Goal: Transaction & Acquisition: Register for event/course

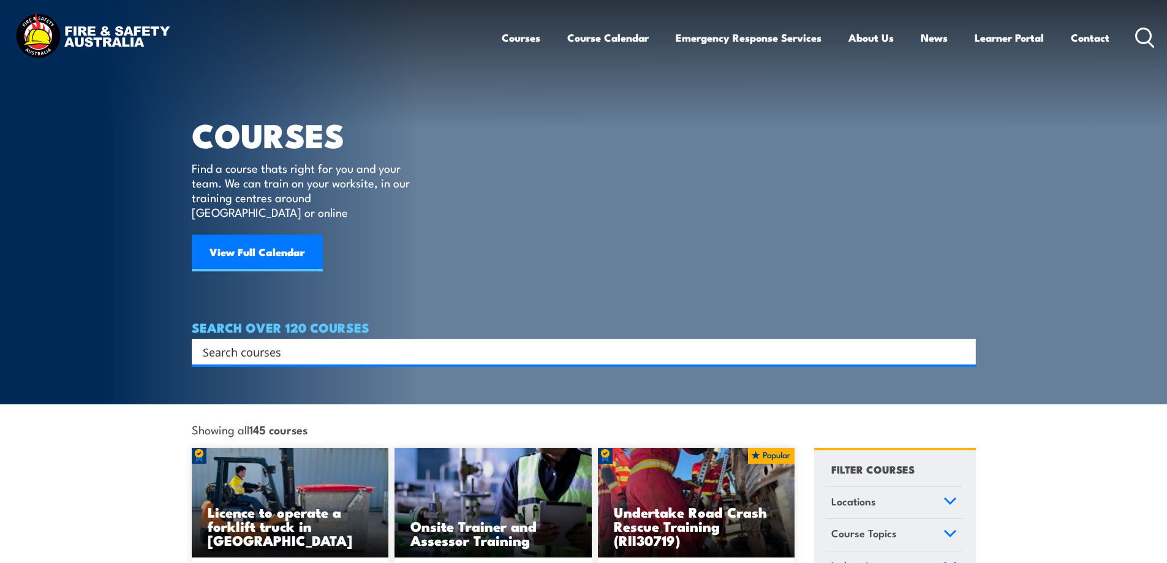
click at [336, 342] on input "Search input" at bounding box center [576, 351] width 746 height 18
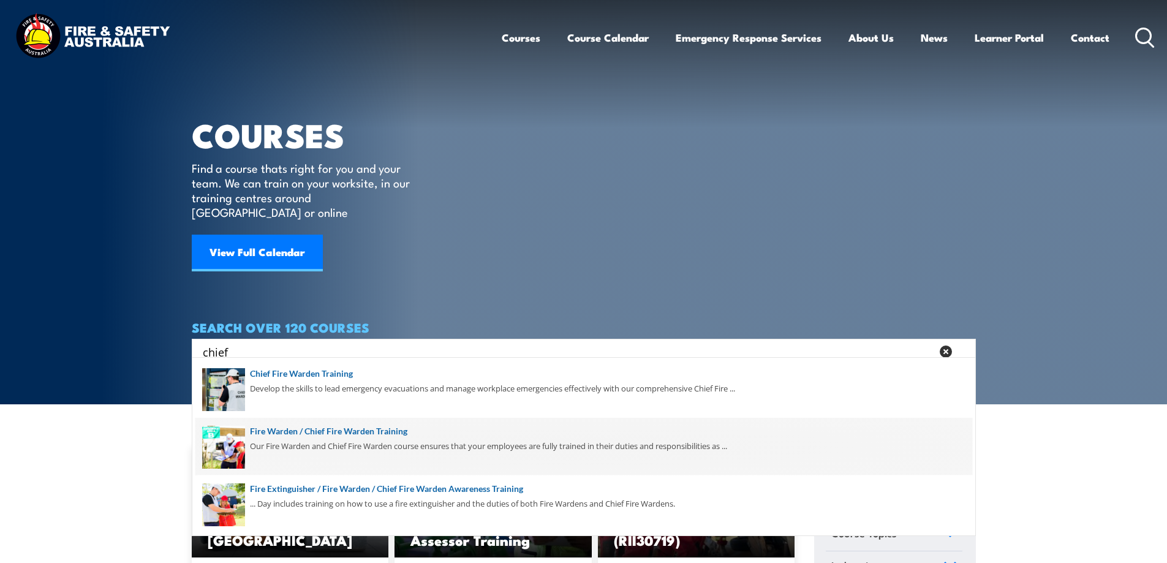
type input "chief"
click at [330, 436] on span at bounding box center [583, 447] width 777 height 58
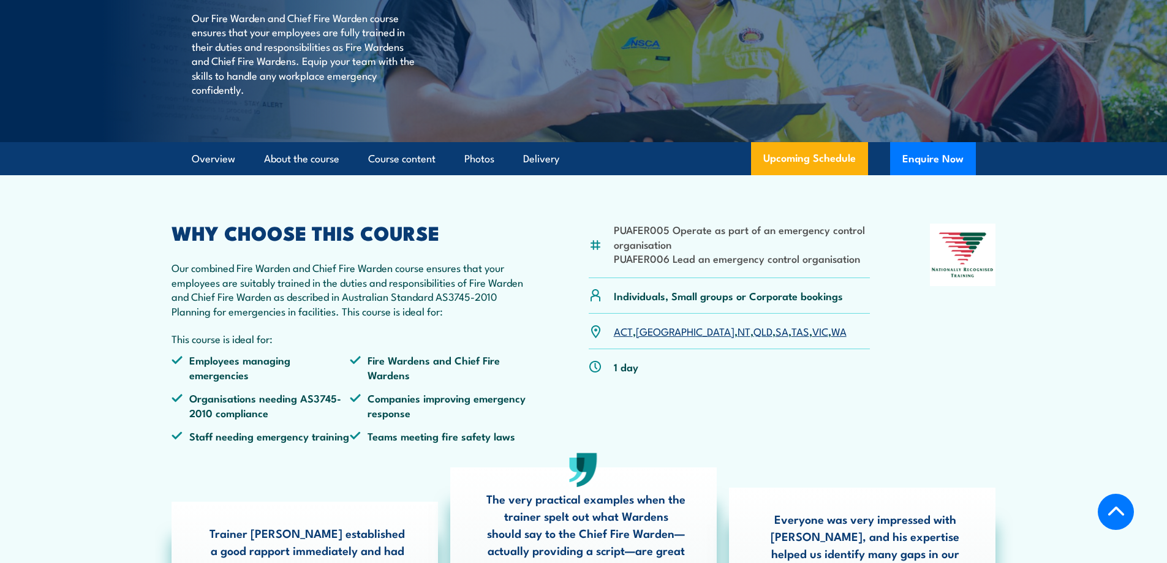
scroll to position [225, 0]
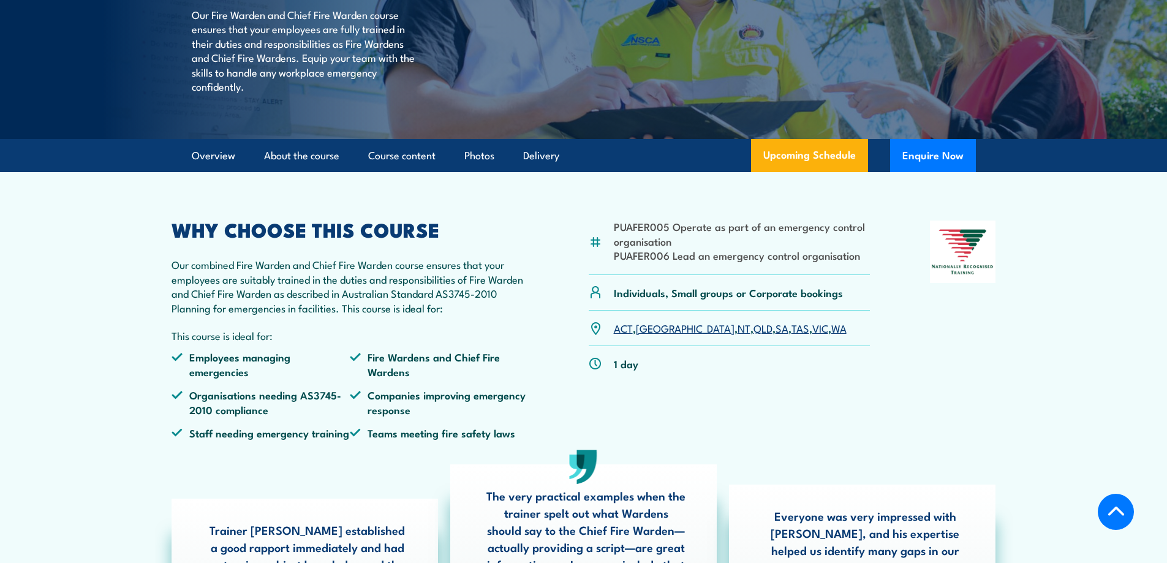
click at [812, 335] on link "VIC" at bounding box center [820, 327] width 16 height 15
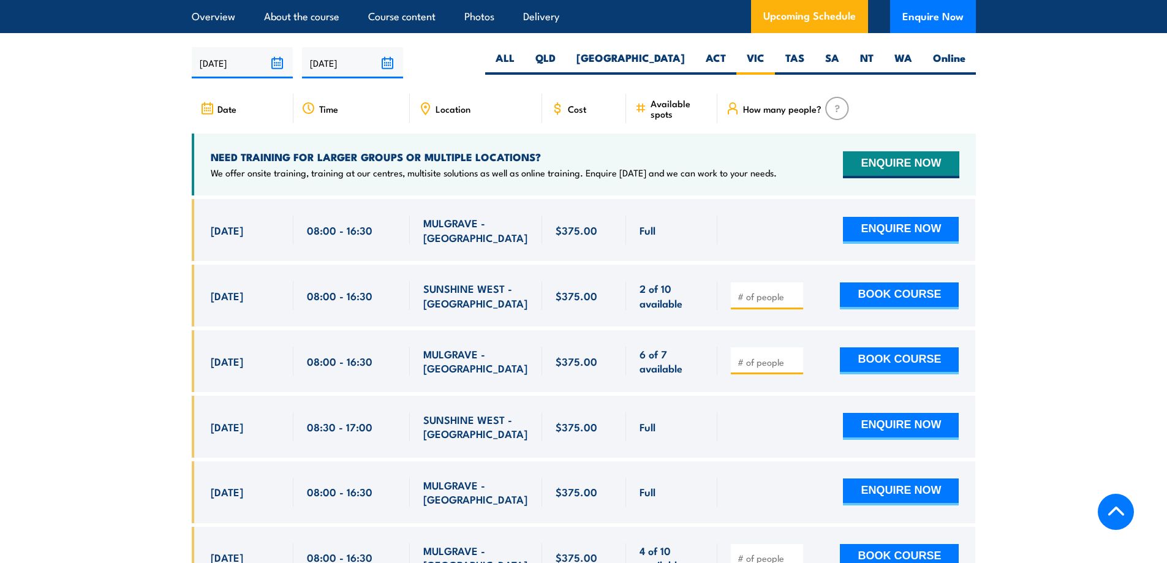
scroll to position [2170, 0]
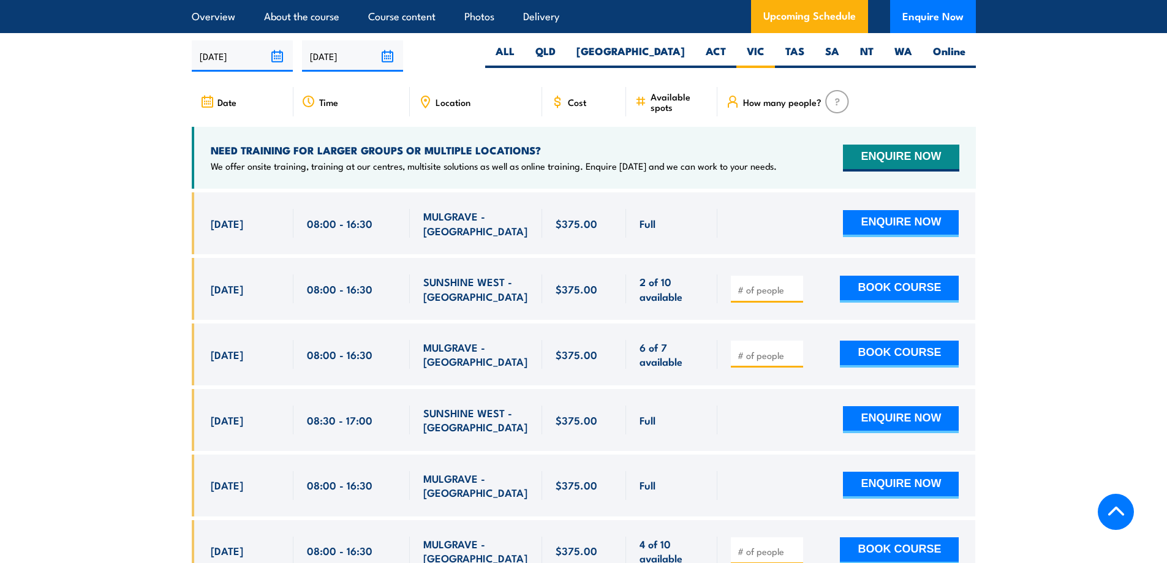
click at [732, 285] on div at bounding box center [767, 289] width 72 height 27
click at [734, 284] on div at bounding box center [767, 289] width 72 height 27
click at [748, 284] on input "number" at bounding box center [768, 290] width 61 height 12
type input "1"
click at [1049, 265] on section "UPCOMING SCHEDULE FOR - "Fire Warden / Chief Fire Warden Training" 17/09/2025 1…" at bounding box center [583, 433] width 1167 height 858
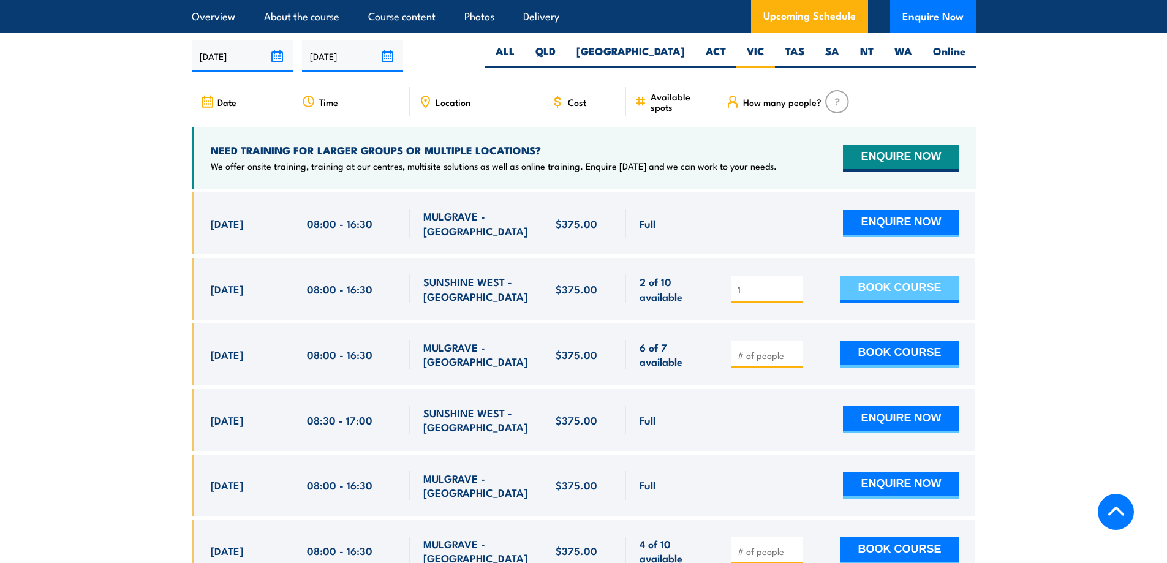
click at [938, 276] on button "BOOK COURSE" at bounding box center [899, 289] width 119 height 27
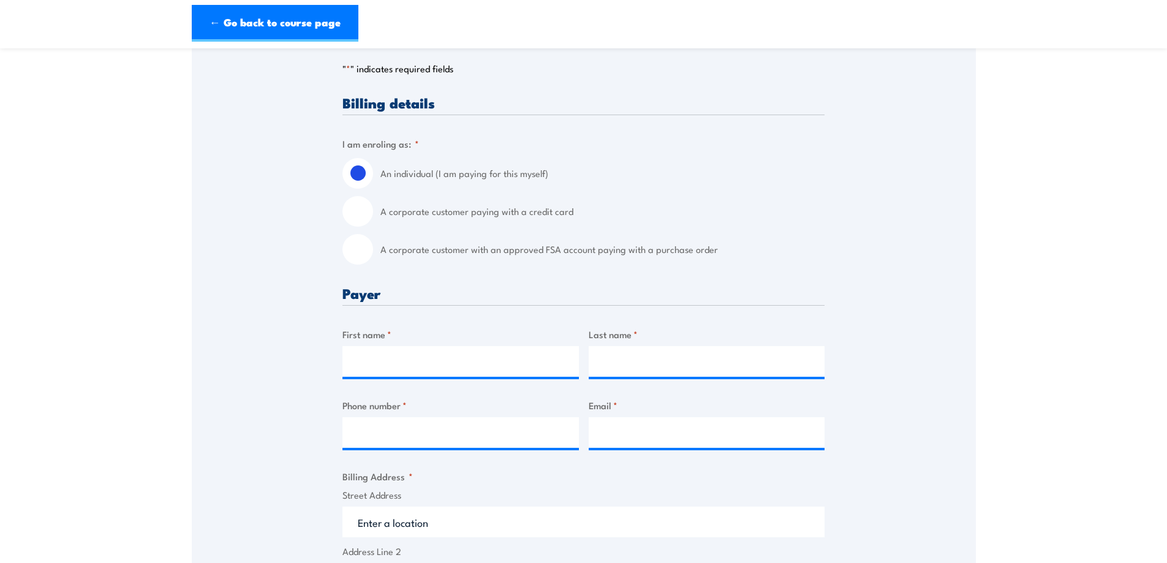
scroll to position [225, 0]
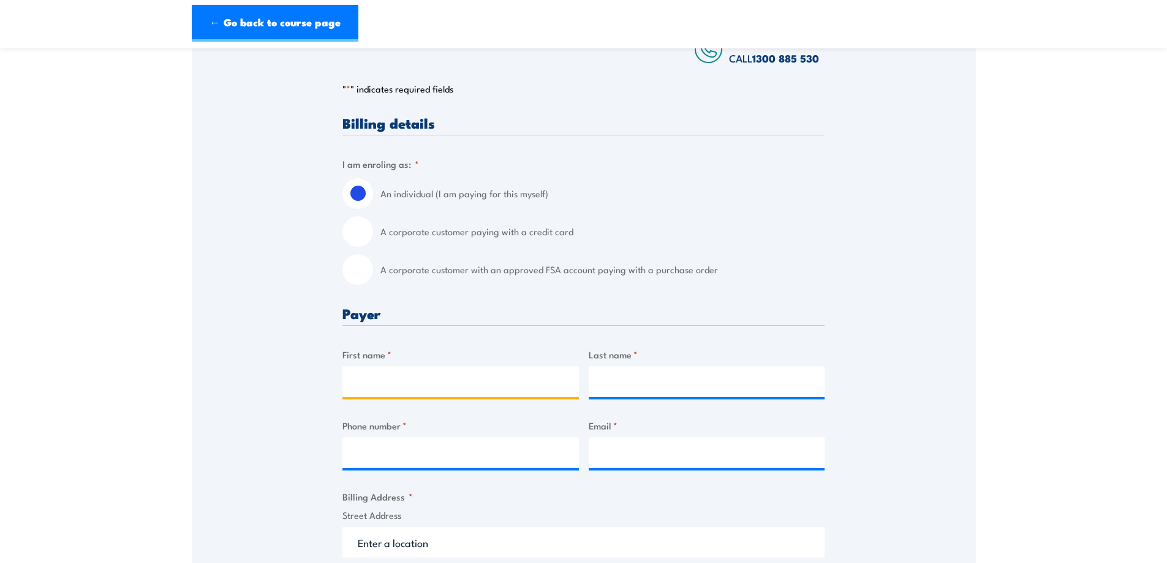
click at [403, 379] on input "First name *" at bounding box center [460, 381] width 236 height 31
click at [351, 228] on input "A corporate customer paying with a credit card" at bounding box center [357, 231] width 31 height 31
radio input "true"
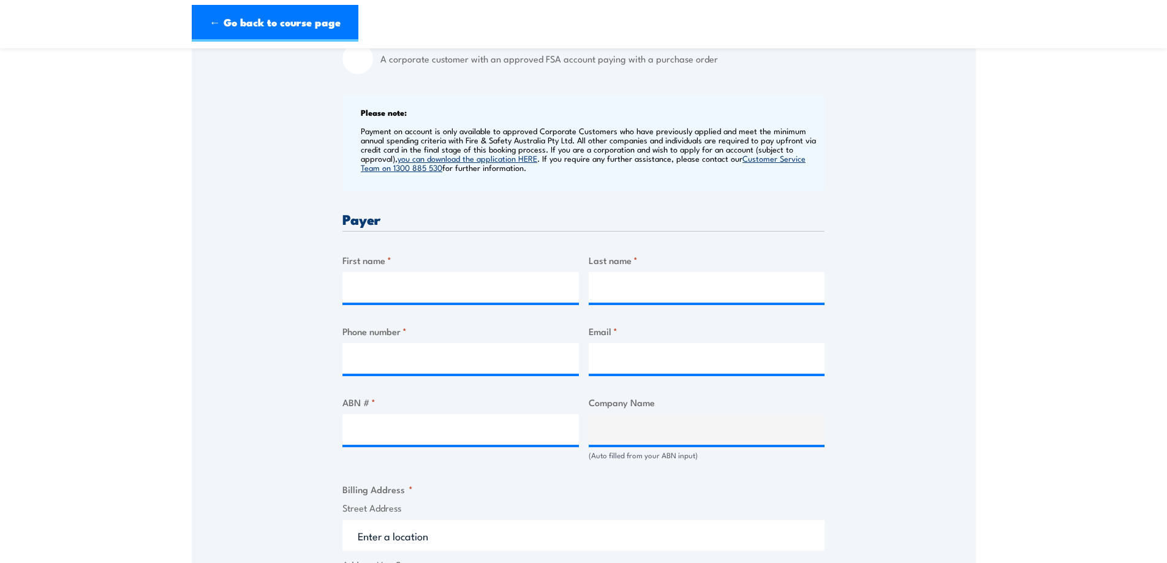
scroll to position [449, 0]
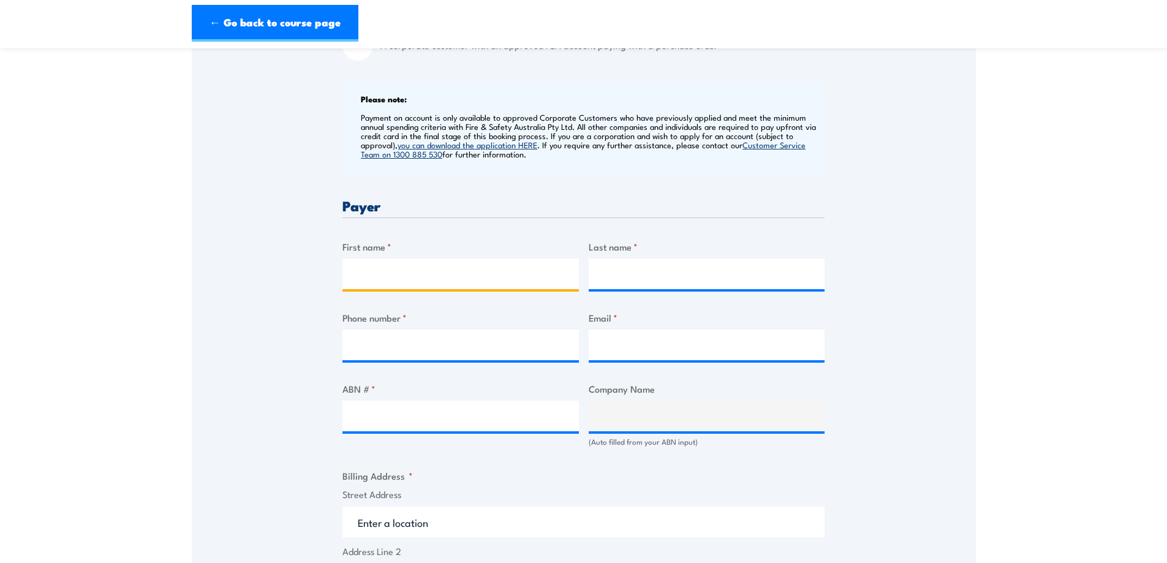
click at [392, 274] on input "First name *" at bounding box center [460, 274] width 236 height 31
type input "Trang"
type input "Duong"
type input "0426477979"
type input "adminvic@Azurafresh.com.au"
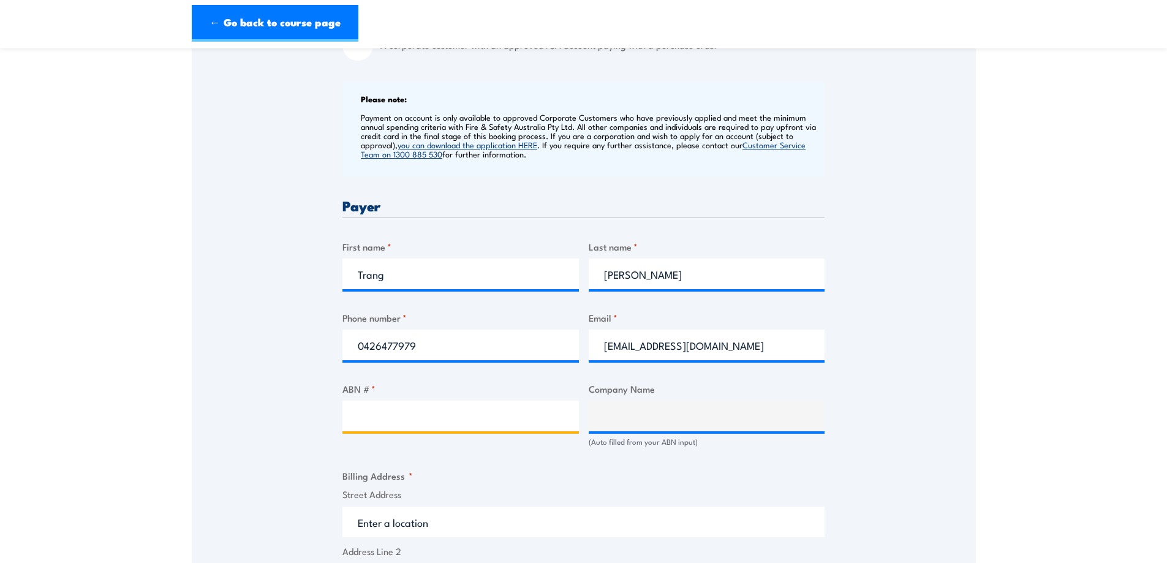
click at [396, 420] on input "ABN # *" at bounding box center [460, 416] width 236 height 31
paste input "17 608 517 602"
type input "17 608 517 602"
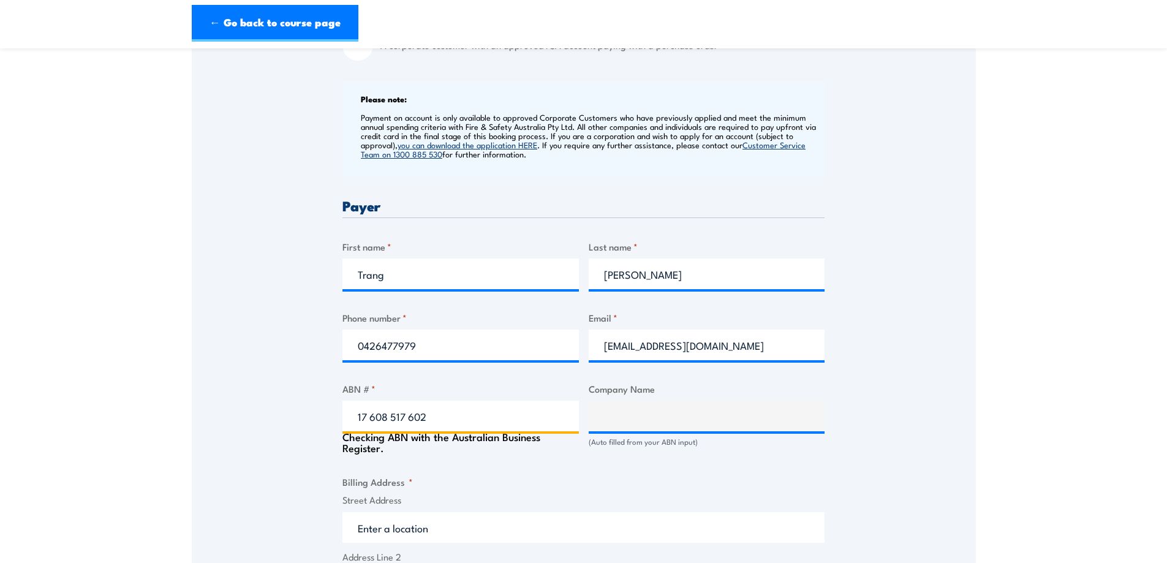
type input "AZURA FRESH VIC PTY LIMITED"
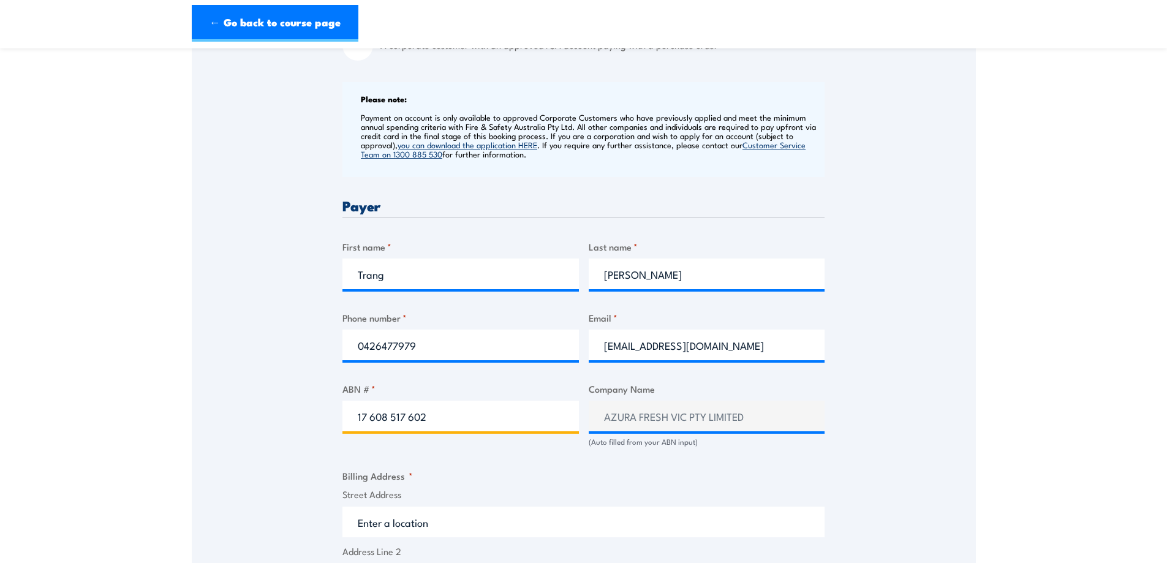
type input "17 608 517 602"
click at [490, 473] on div "Billing details I am enroling as: * An individual (I am paying for this myself)…" at bounding box center [583, 490] width 482 height 1196
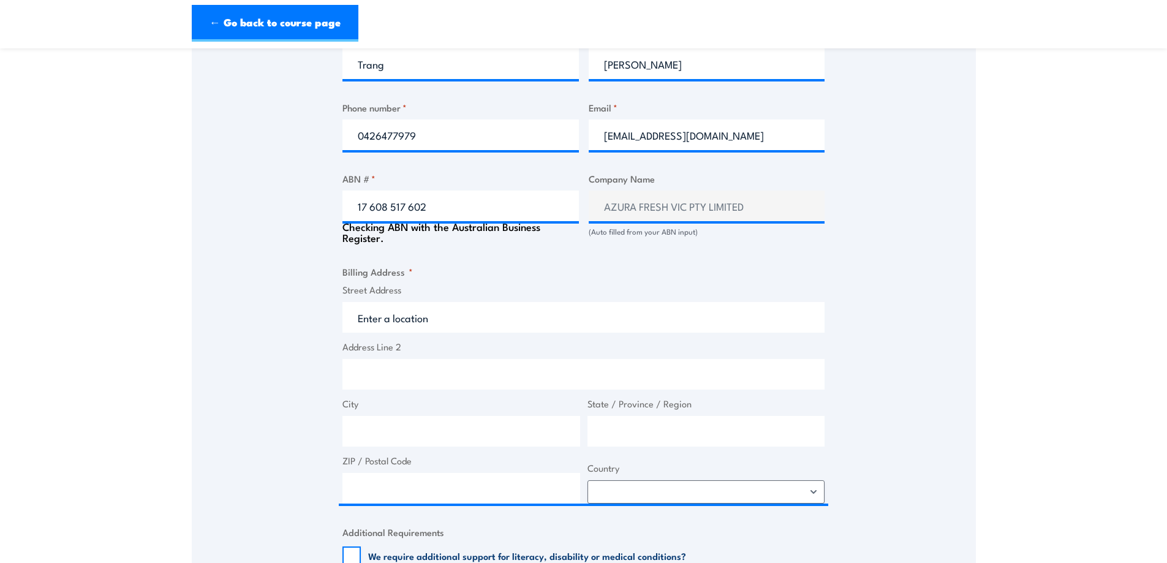
scroll to position [674, 0]
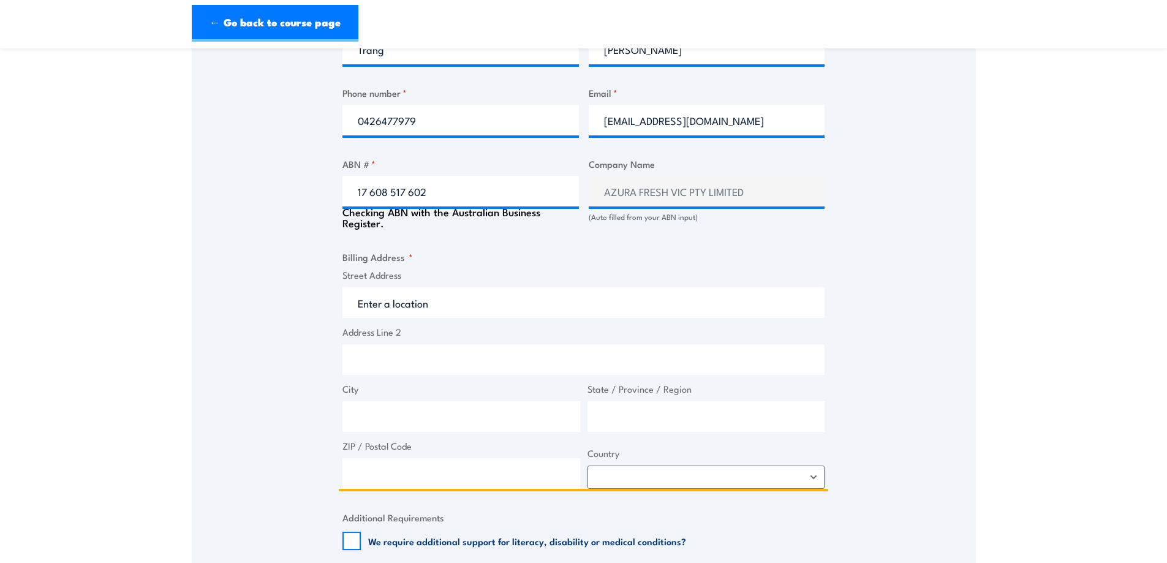
click at [522, 358] on input "Address Line 2" at bounding box center [583, 359] width 482 height 31
click at [366, 288] on input "Street Address" at bounding box center [583, 302] width 482 height 31
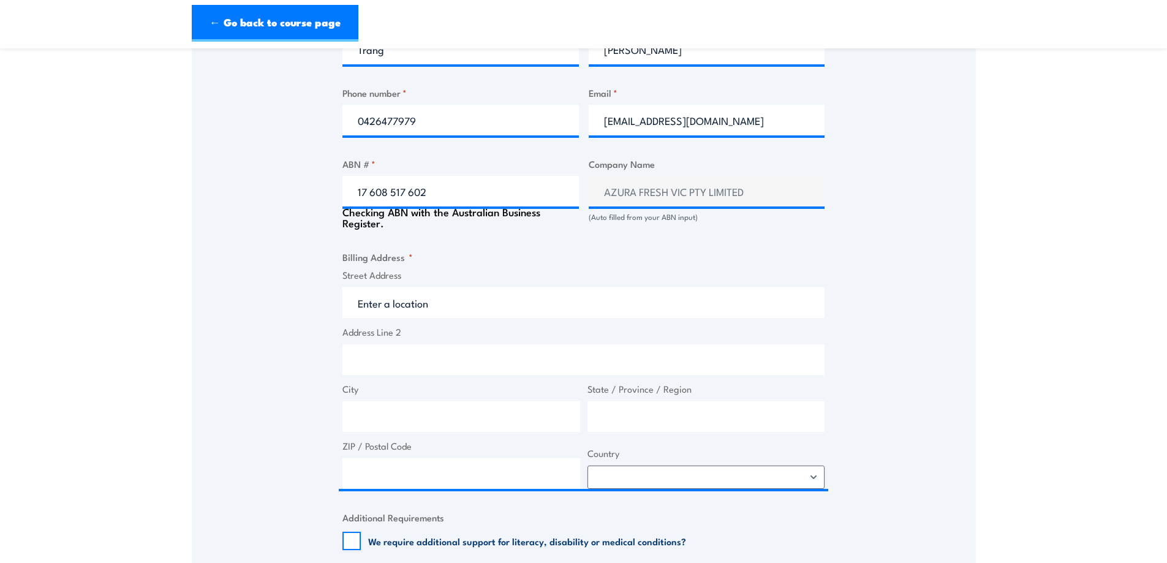
click at [404, 273] on label "Street Address" at bounding box center [583, 275] width 482 height 14
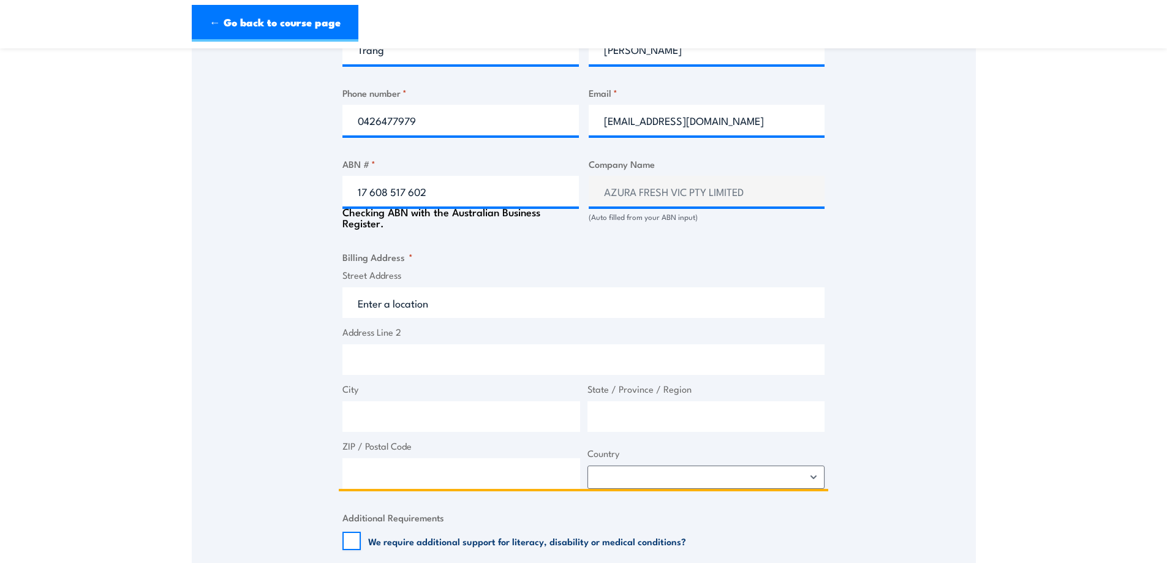
click at [404, 287] on input "Street Address" at bounding box center [583, 302] width 482 height 31
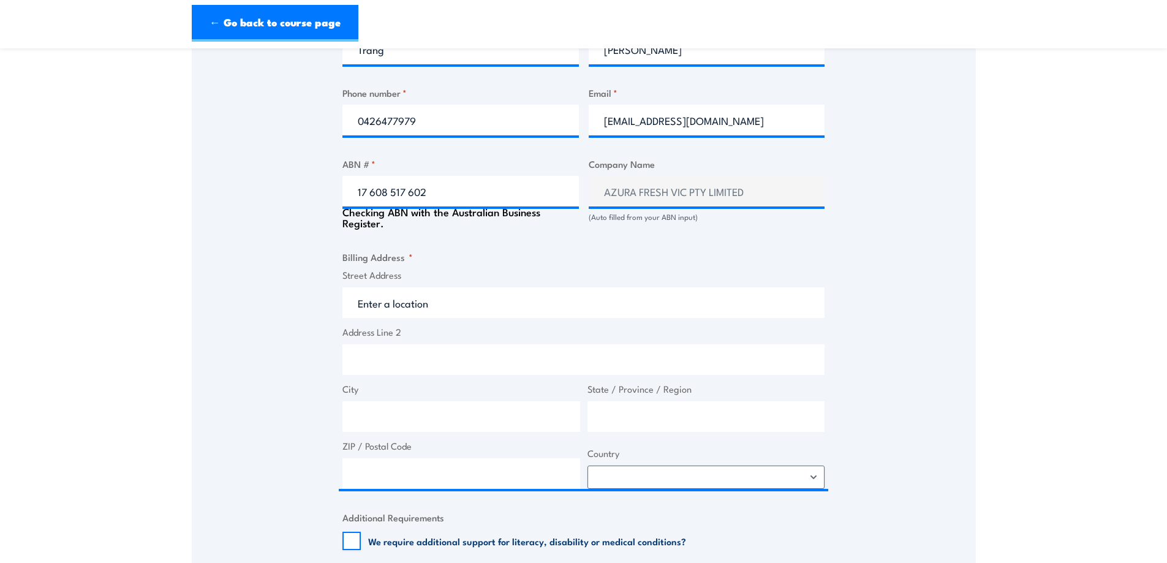
click at [420, 252] on fieldset "Billing Address * Street Address Address Line 2 City State / Province / Region …" at bounding box center [583, 369] width 482 height 239
click at [418, 275] on label "Street Address" at bounding box center [583, 275] width 482 height 14
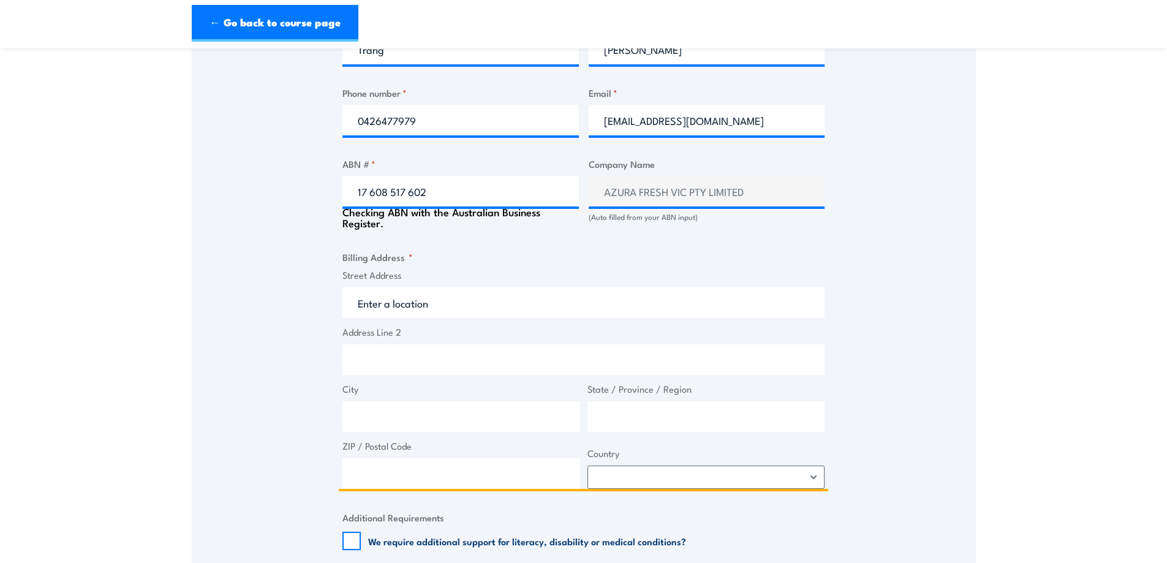
click at [418, 287] on input "Street Address" at bounding box center [583, 302] width 482 height 31
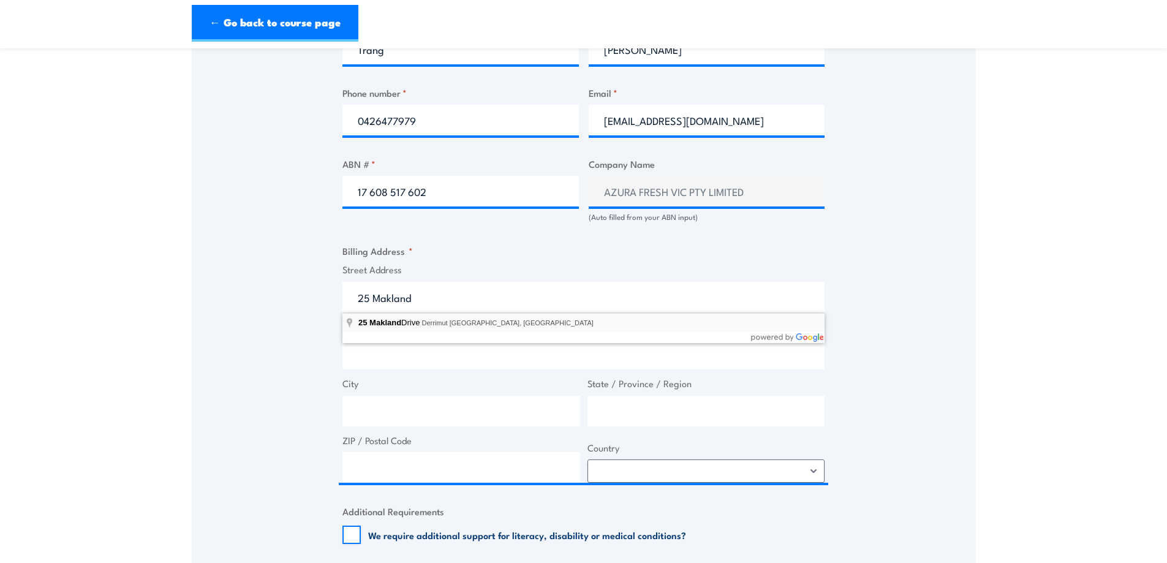
type input "25 Makland Drive, Derrimut VIC, Australia"
type input "25 Makland Dr"
type input "Derrimut"
type input "Victoria"
type input "3026"
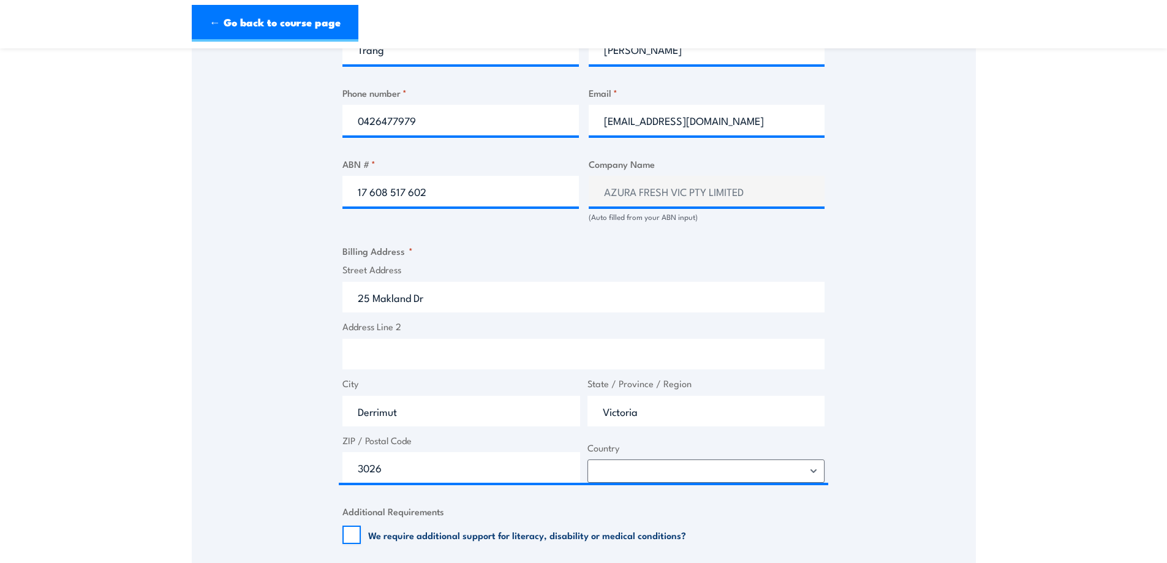
select select "Australia"
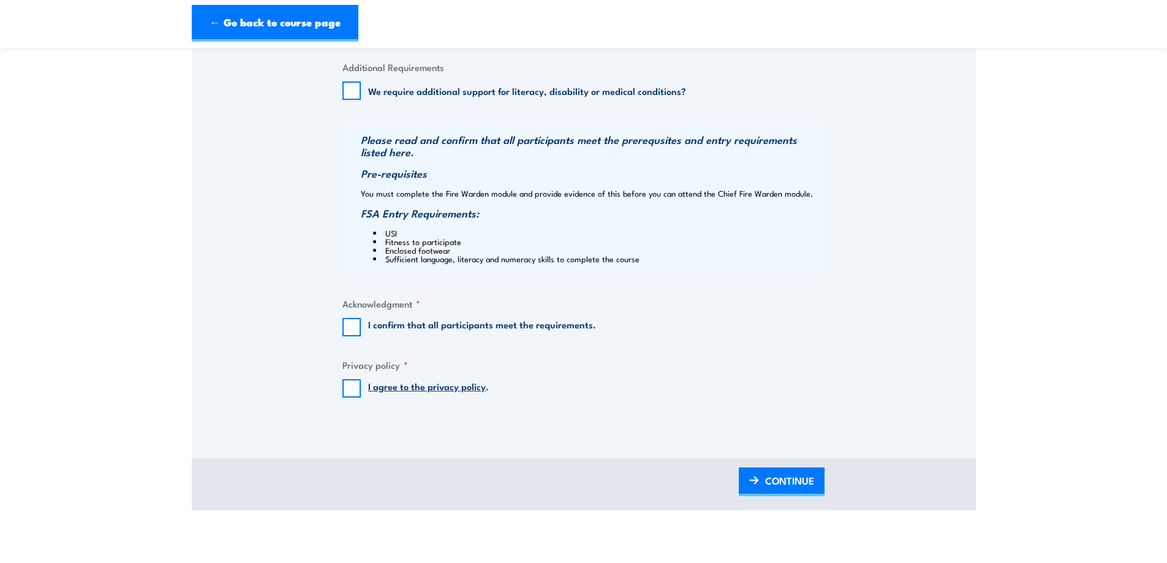
scroll to position [1123, 0]
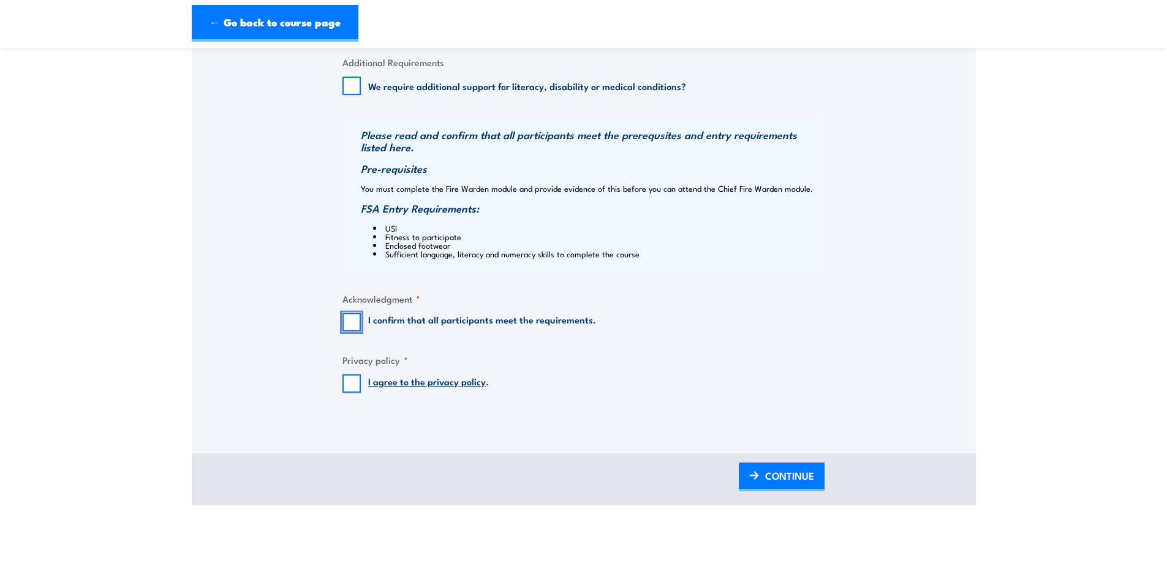
click at [354, 324] on input "I confirm that all participants meet the requirements." at bounding box center [351, 322] width 18 height 18
checkbox input "true"
click at [356, 388] on input "I agree to the privacy policy ." at bounding box center [351, 383] width 18 height 18
checkbox input "true"
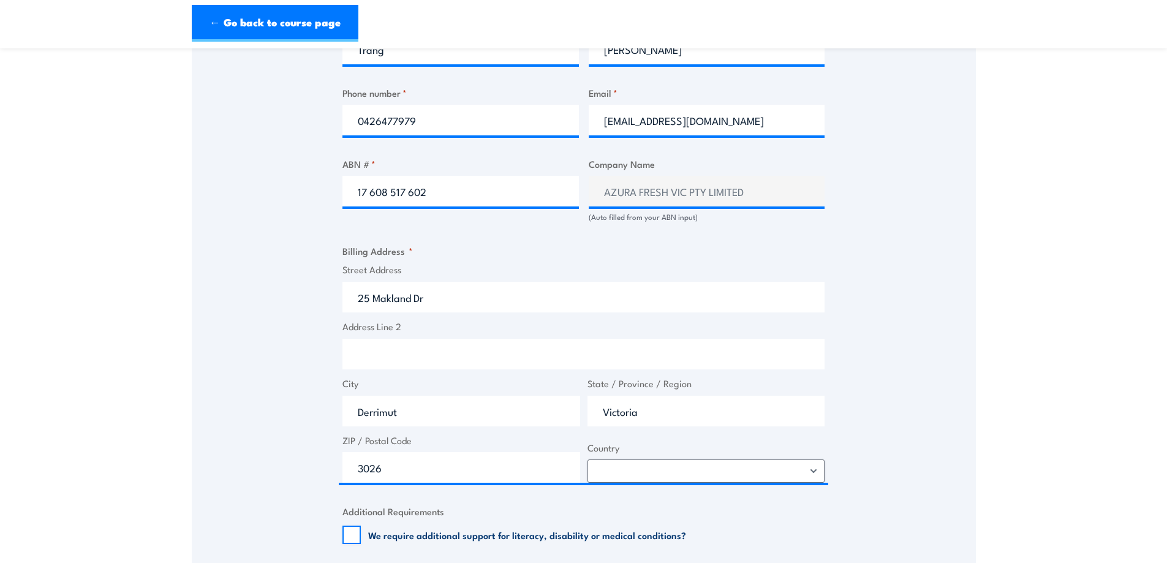
scroll to position [1348, 0]
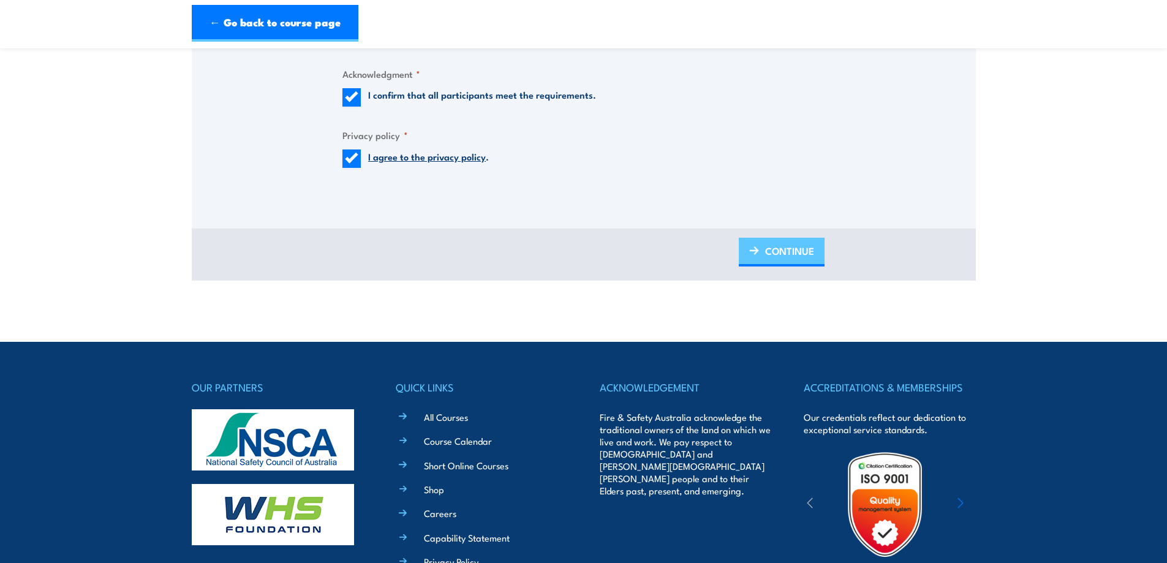
click at [774, 255] on span "CONTINUE" at bounding box center [789, 251] width 49 height 32
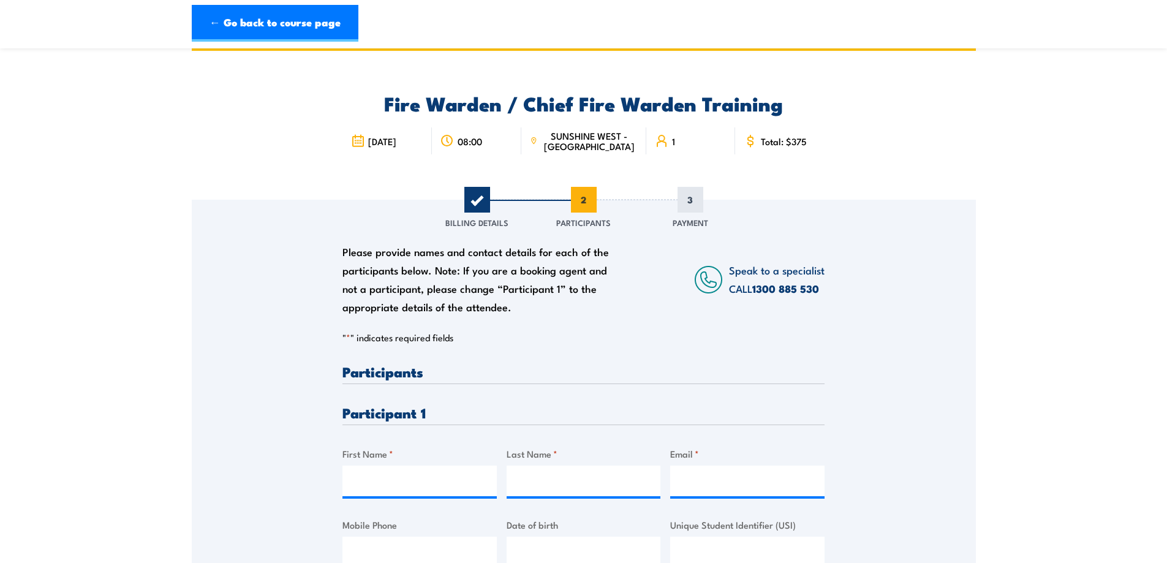
scroll to position [0, 0]
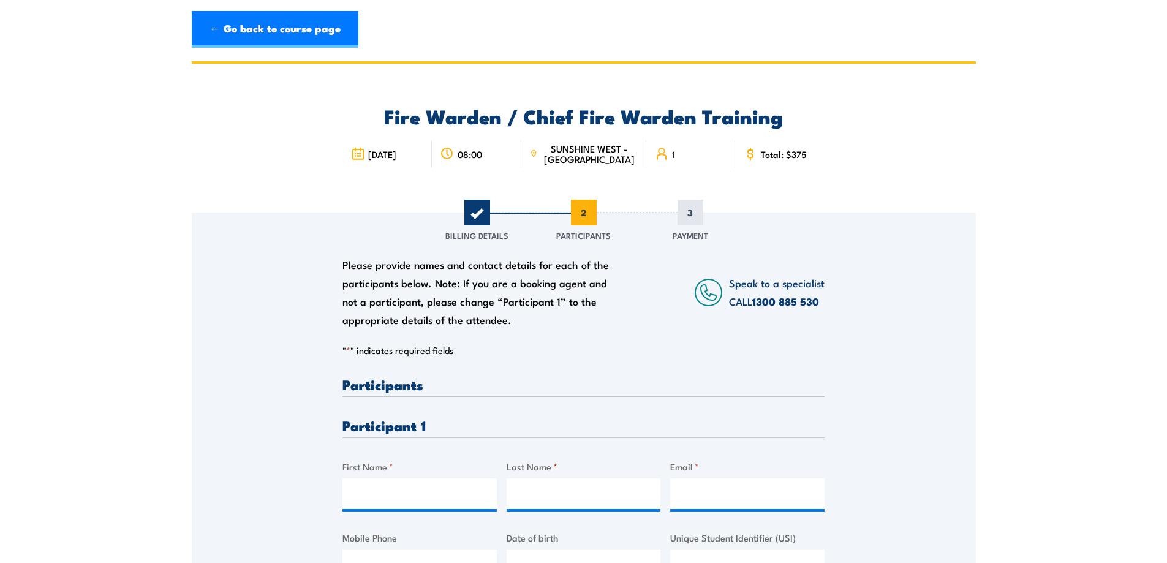
click at [465, 385] on h3 "Participants" at bounding box center [583, 384] width 482 height 14
click at [385, 498] on input "First Name *" at bounding box center [419, 493] width 154 height 31
type input "Courtney"
click at [581, 502] on input "Last Name *" at bounding box center [584, 493] width 154 height 31
type input "Fairlie"
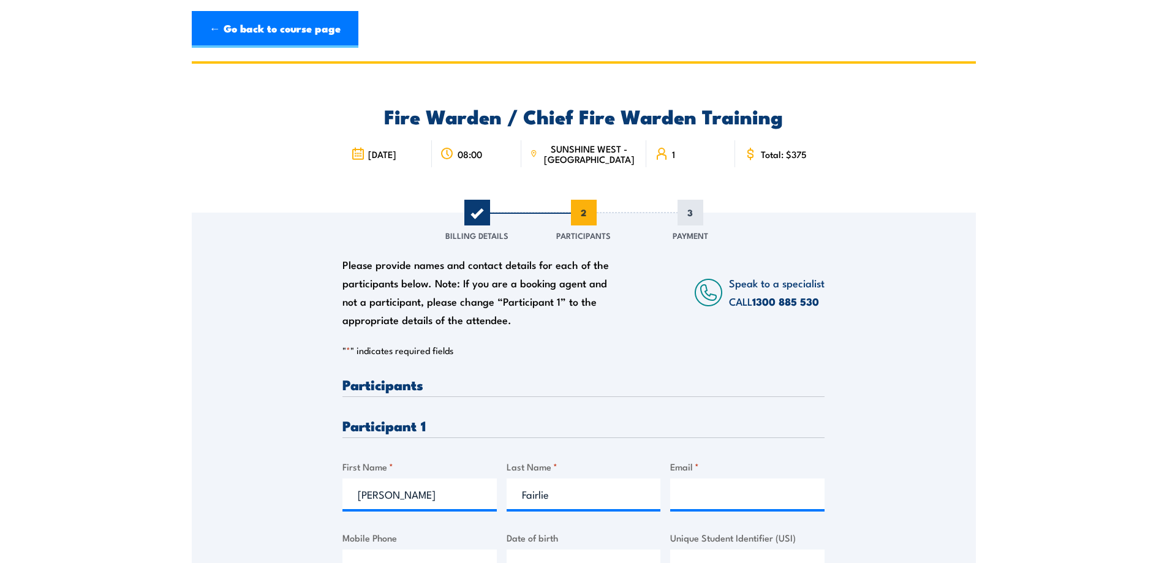
click at [957, 437] on div "Please provide names and contact details for each of the participants below. No…" at bounding box center [584, 410] width 784 height 394
click at [722, 507] on input "Email *" at bounding box center [747, 493] width 154 height 31
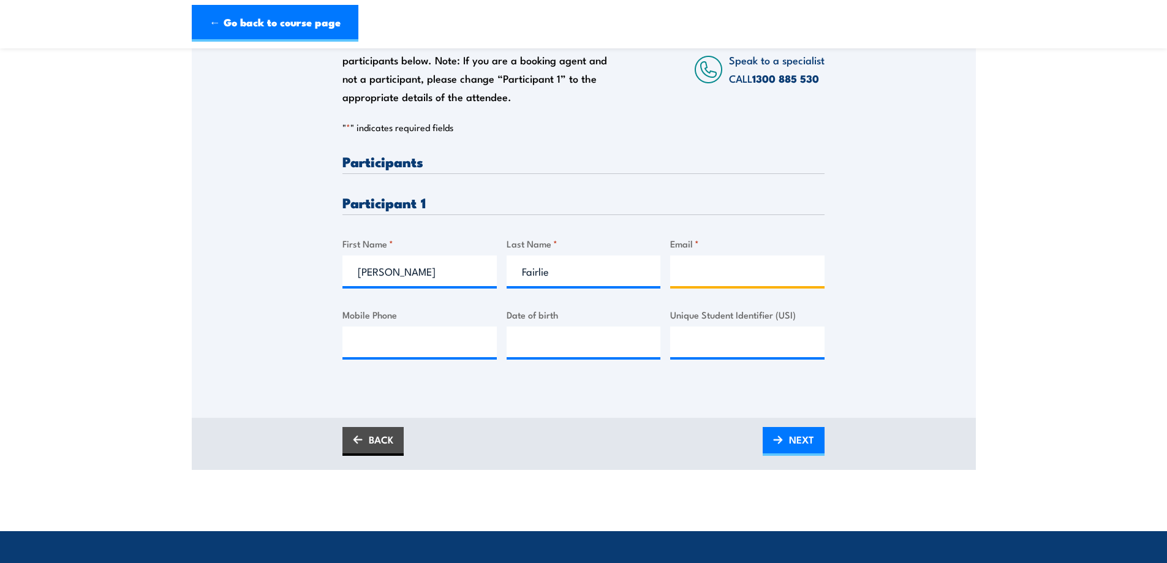
scroll to position [225, 0]
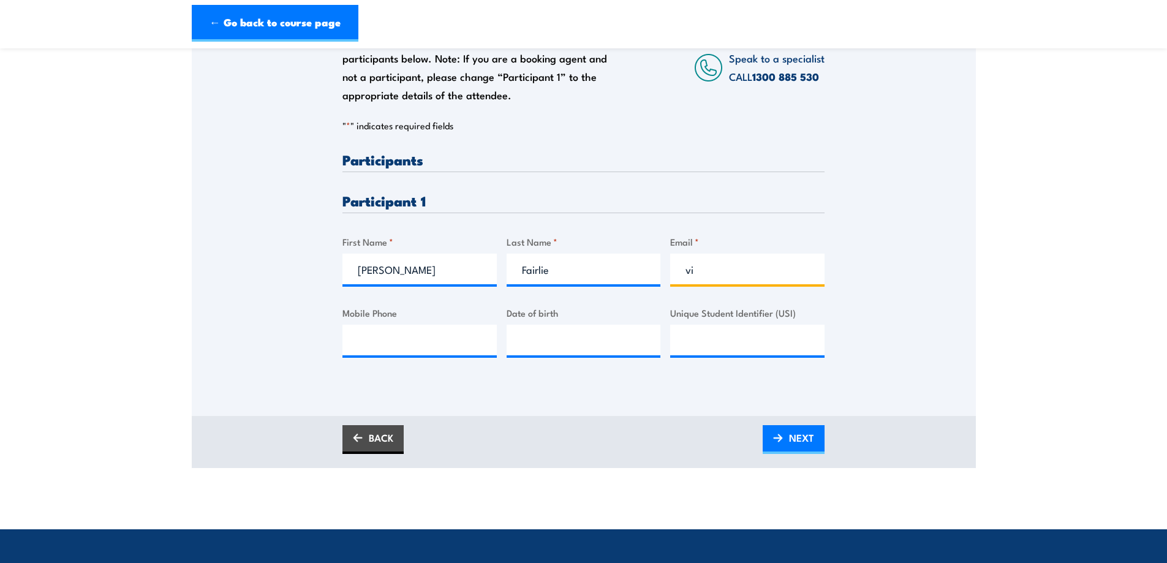
type input "v"
click at [693, 274] on input "courtneyjfairlie@gmail.com" at bounding box center [747, 269] width 154 height 31
type input "courtneyjfairlie@gmail.com"
click at [427, 349] on input "Mobile Phone" at bounding box center [419, 340] width 154 height 31
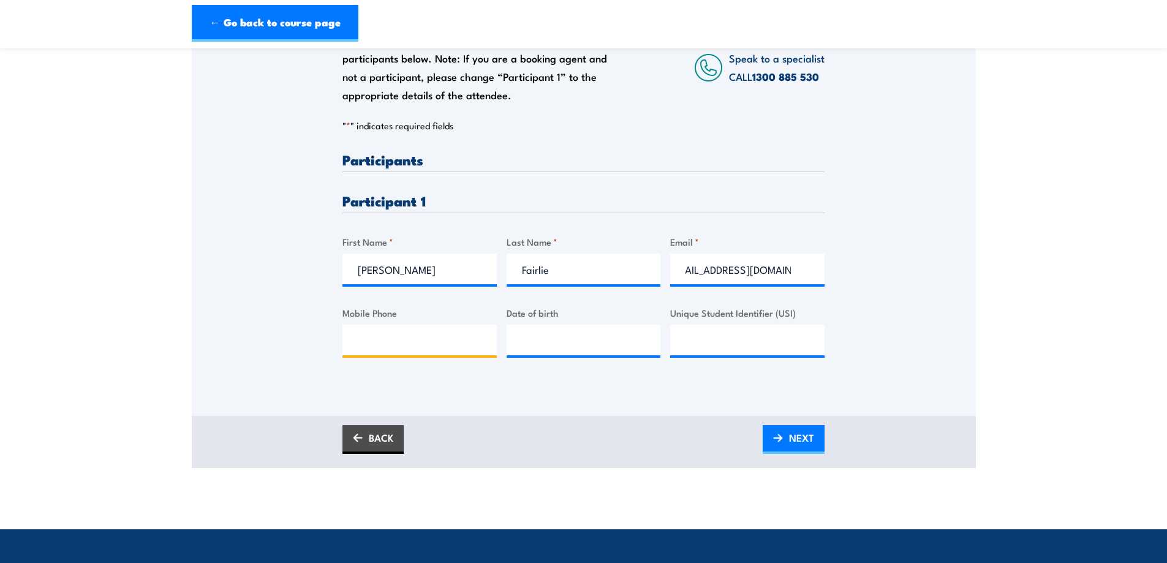
scroll to position [0, 0]
type input "0487385137"
click at [545, 341] on input "__/__/____" at bounding box center [584, 340] width 154 height 31
type input "17/08/1992"
click at [1025, 289] on section "Fire Warden / Chief Fire Warden Training 08:00 1 "" at bounding box center [583, 152] width 1167 height 632
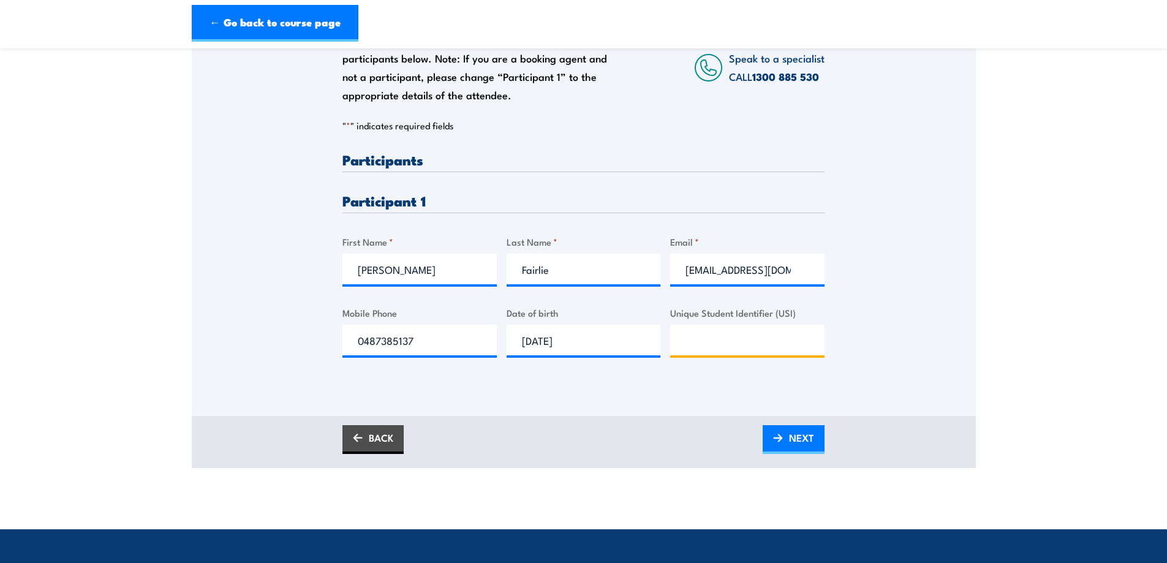
click at [748, 344] on input "Unique Student Identifier (USI)" at bounding box center [747, 340] width 154 height 31
type input "TVEVKGJXHL"
click at [799, 428] on span "NEXT" at bounding box center [801, 437] width 25 height 32
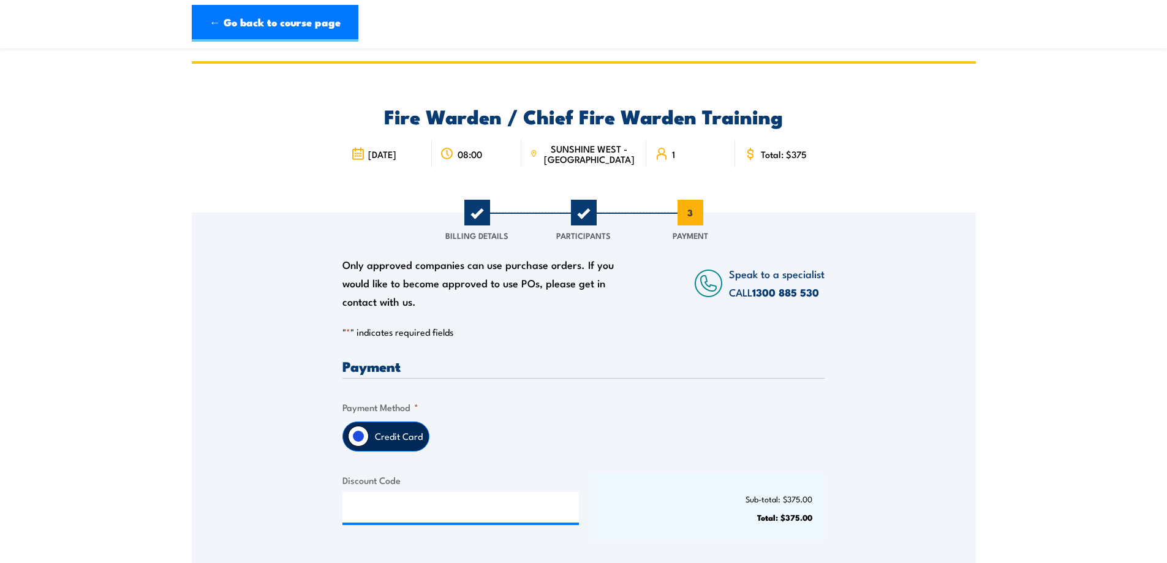
scroll to position [225, 0]
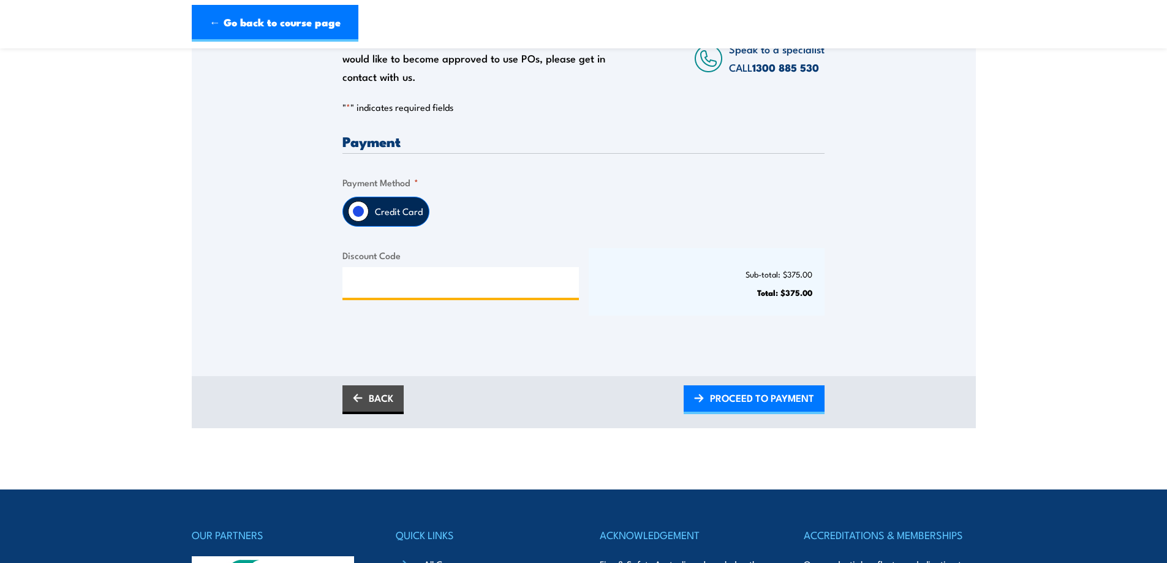
click at [410, 285] on input "Discount Code" at bounding box center [460, 282] width 236 height 31
click at [714, 399] on span "PROCEED TO PAYMENT" at bounding box center [762, 398] width 104 height 32
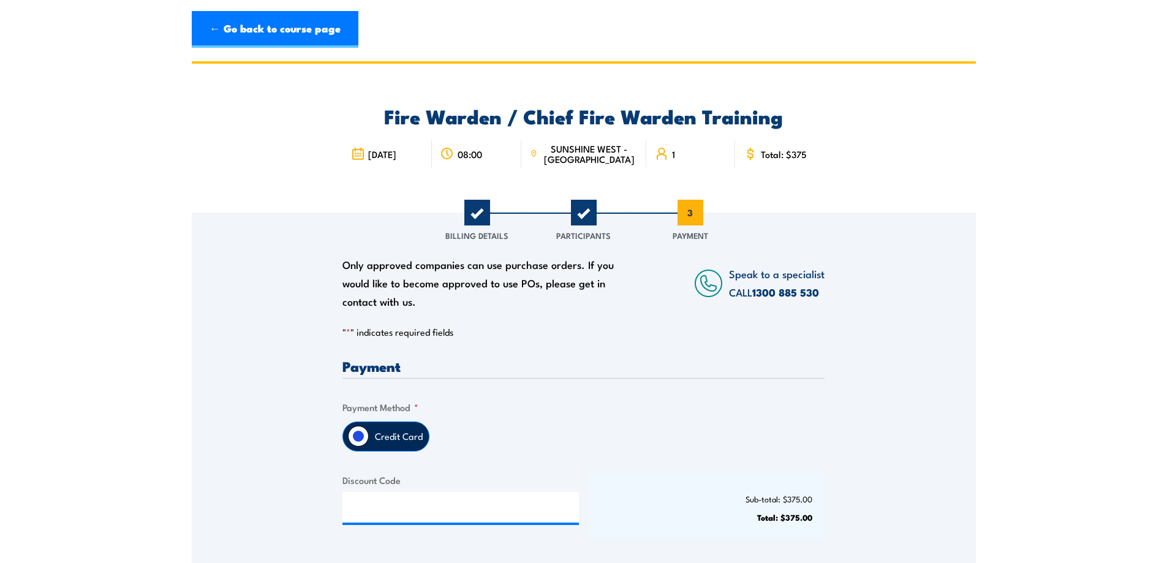
scroll to position [224, 0]
